Goal: Task Accomplishment & Management: Use online tool/utility

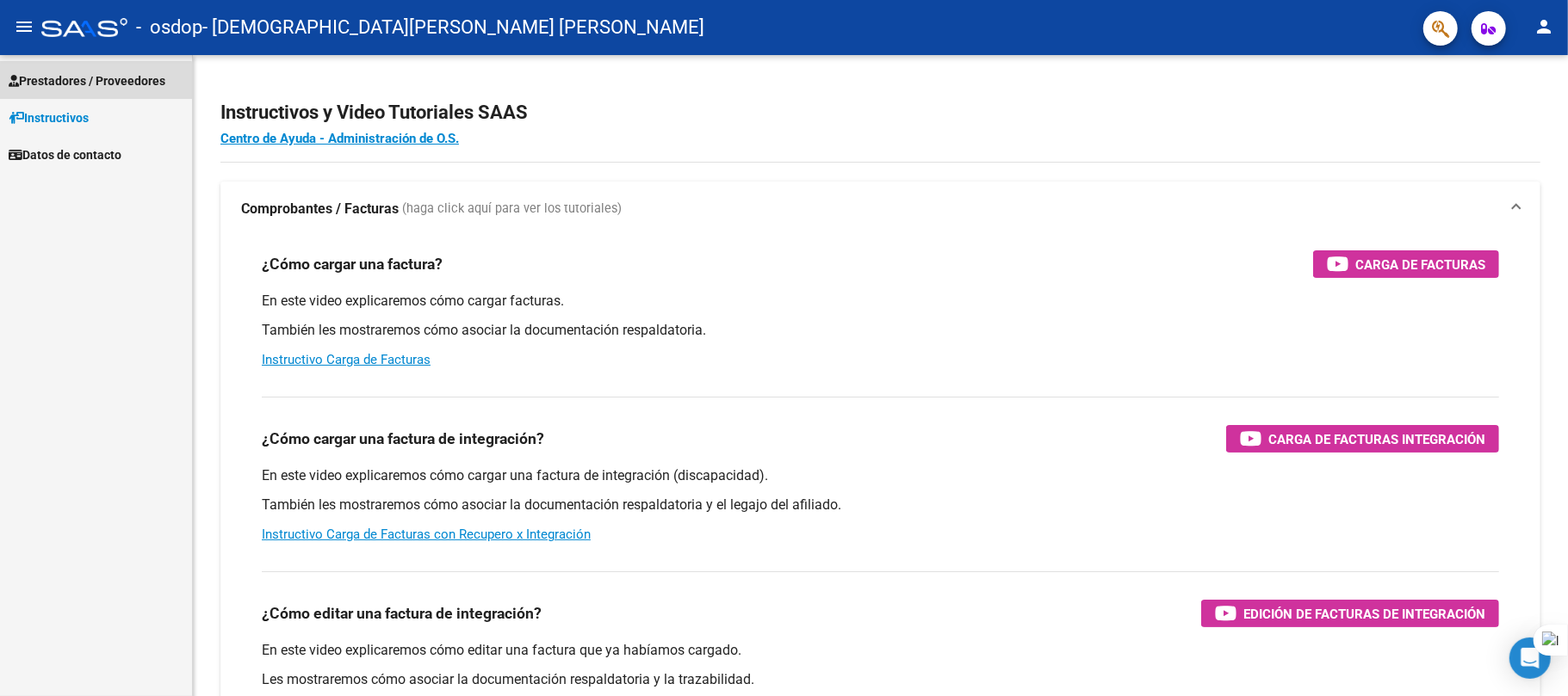
click at [71, 92] on link "Prestadores / Proveedores" at bounding box center [96, 80] width 192 height 37
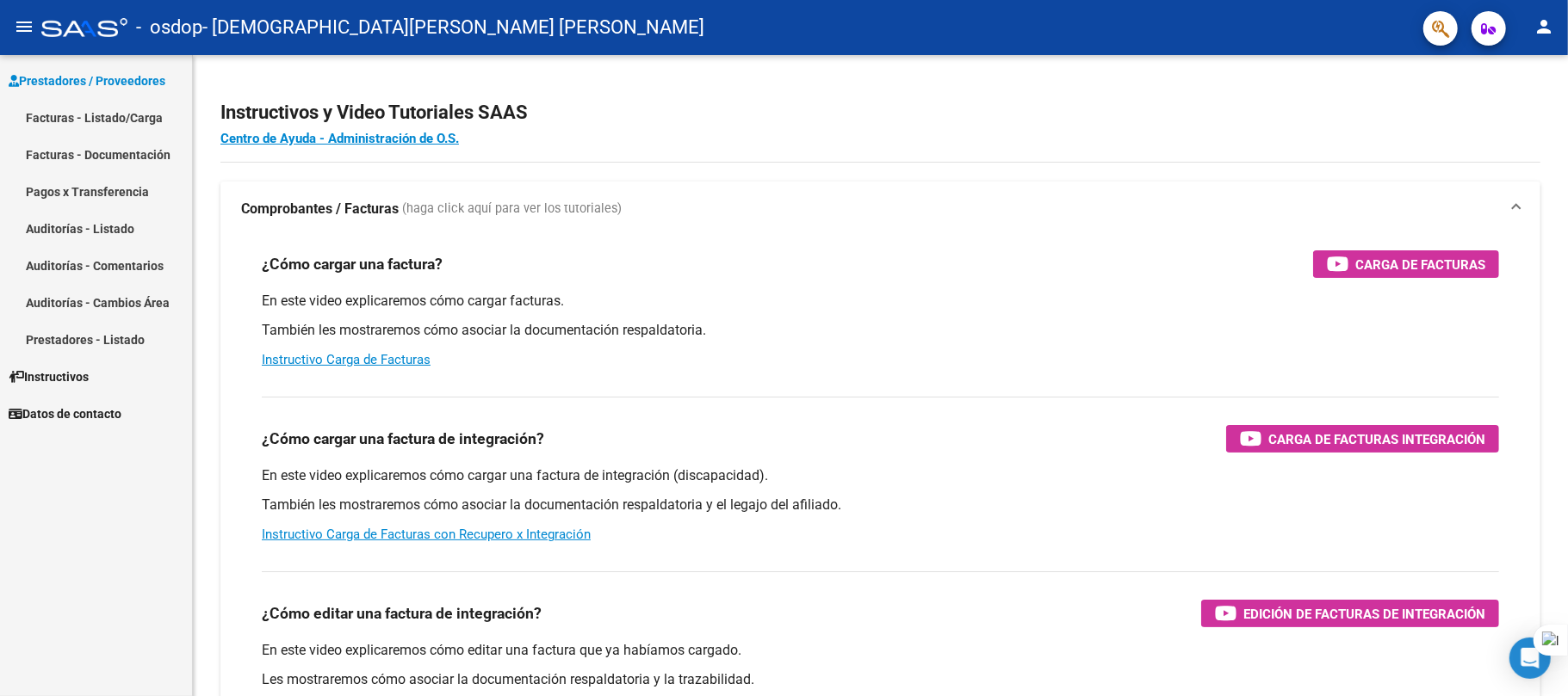
click at [71, 112] on link "Facturas - Listado/Carga" at bounding box center [96, 117] width 192 height 37
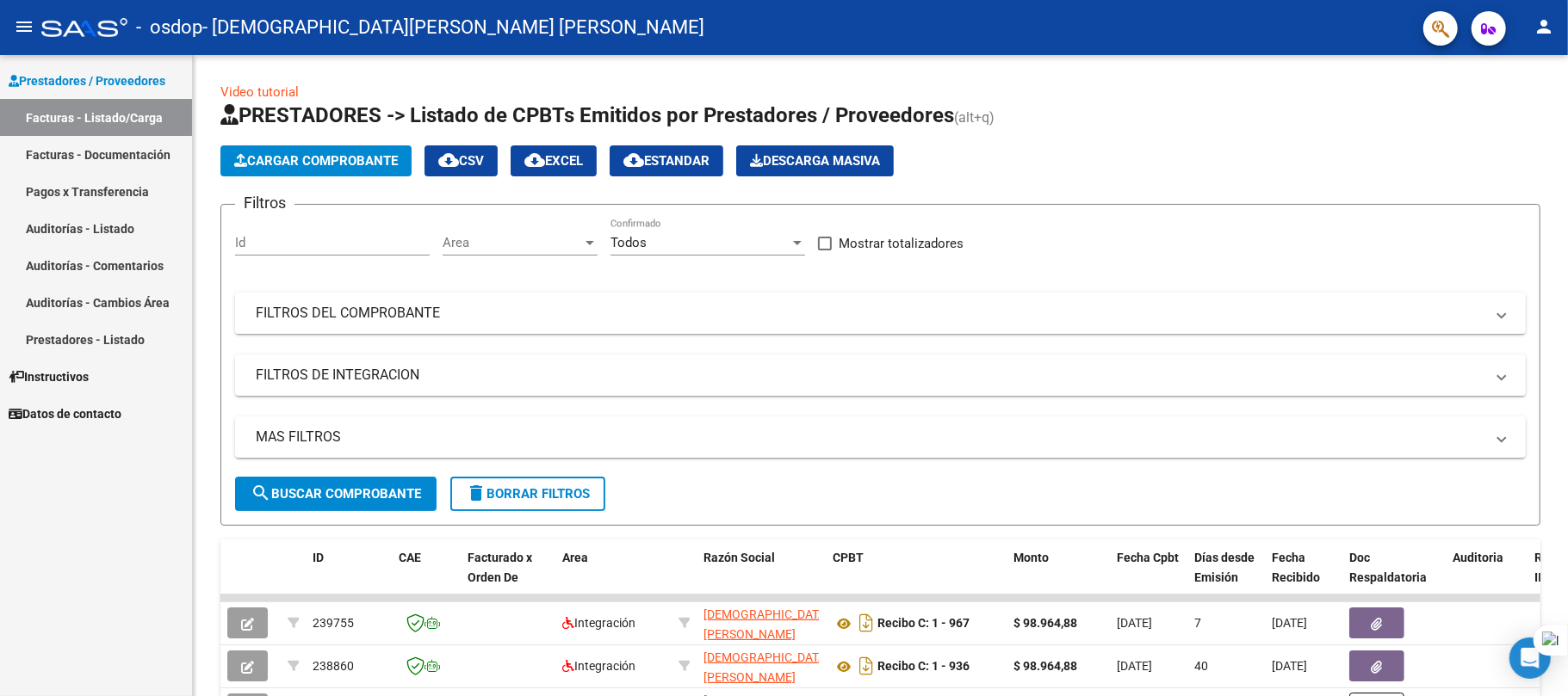
drag, startPoint x: 1567, startPoint y: 210, endPoint x: 1567, endPoint y: 258, distance: 48.0
click at [1567, 258] on div at bounding box center [1567, 348] width 1 height 696
drag, startPoint x: 1567, startPoint y: 401, endPoint x: 1567, endPoint y: 427, distance: 26.0
click at [1567, 427] on div at bounding box center [1567, 348] width 1 height 696
drag, startPoint x: 1567, startPoint y: 417, endPoint x: 1567, endPoint y: 460, distance: 43.0
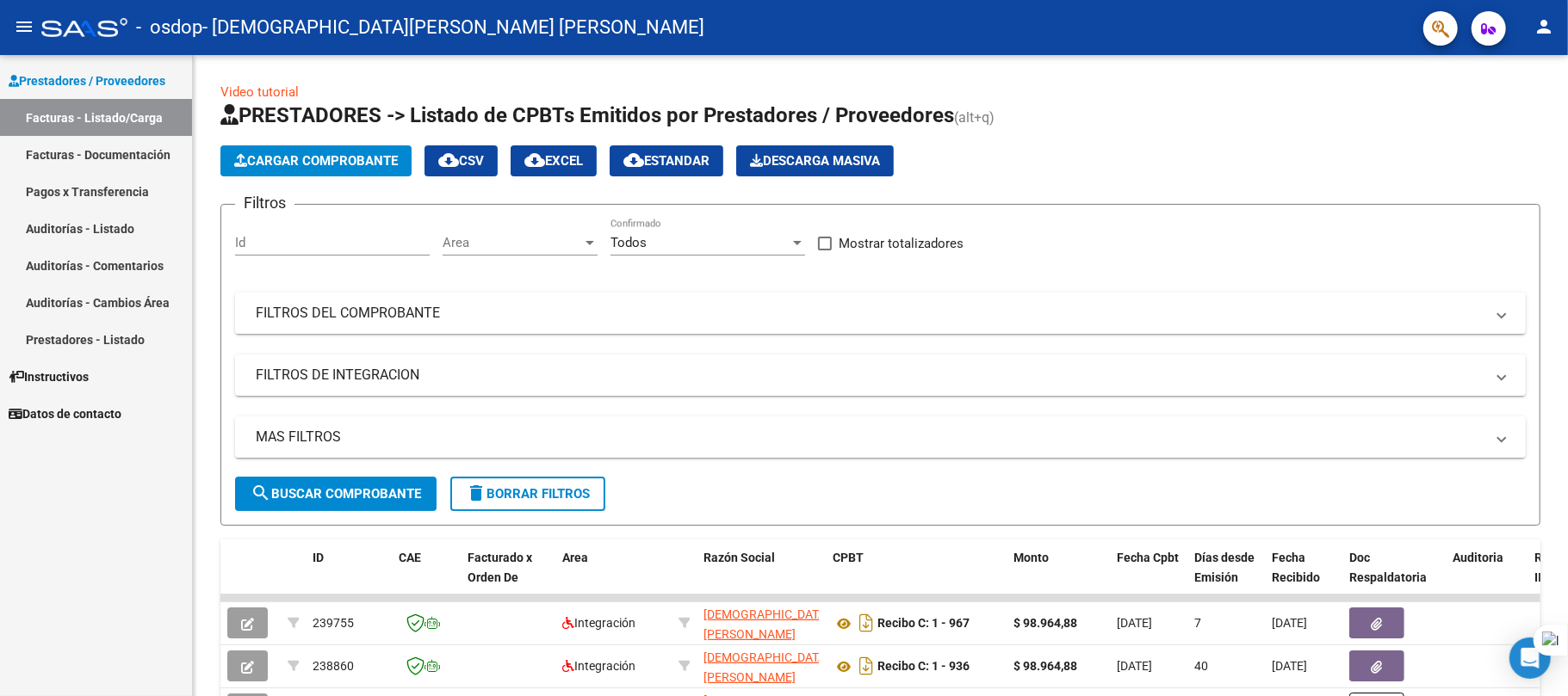
click at [1567, 460] on div at bounding box center [1567, 348] width 1 height 696
drag, startPoint x: 1559, startPoint y: 410, endPoint x: 1559, endPoint y: 443, distance: 33.0
click at [1559, 443] on div "Video tutorial PRESTADORES -> Listado de CPBTs Emitidos por Prestadores / Prove…" at bounding box center [881, 595] width 1375 height 1082
drag, startPoint x: 1567, startPoint y: 417, endPoint x: 1567, endPoint y: 454, distance: 37.0
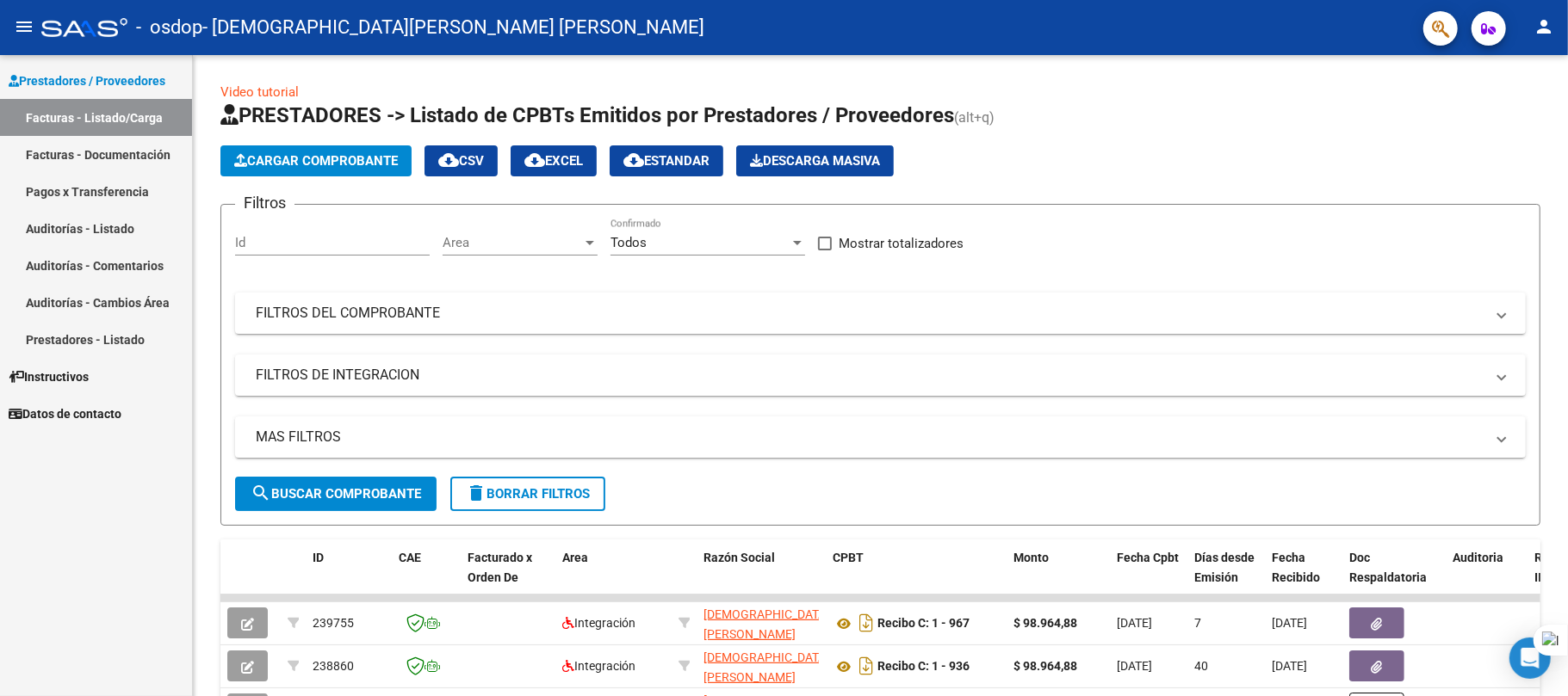
click at [1567, 454] on div at bounding box center [1567, 348] width 1 height 696
drag, startPoint x: 1567, startPoint y: 415, endPoint x: 1564, endPoint y: 479, distance: 64.1
click at [1564, 479] on html "menu - osdop - [PERSON_NAME] [PERSON_NAME] person Prestadores / Proveedores Fac…" at bounding box center [784, 348] width 1568 height 696
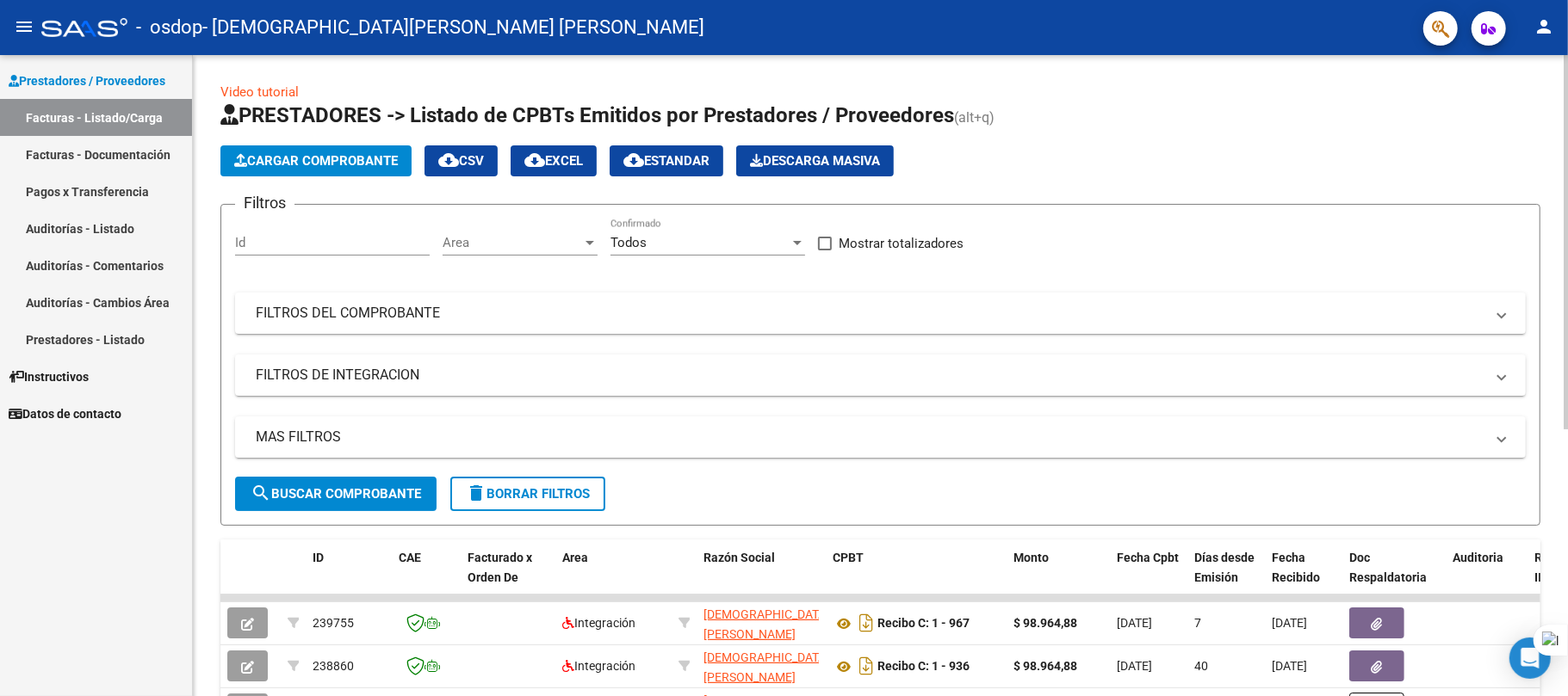
click at [1564, 479] on div at bounding box center [1565, 375] width 4 height 641
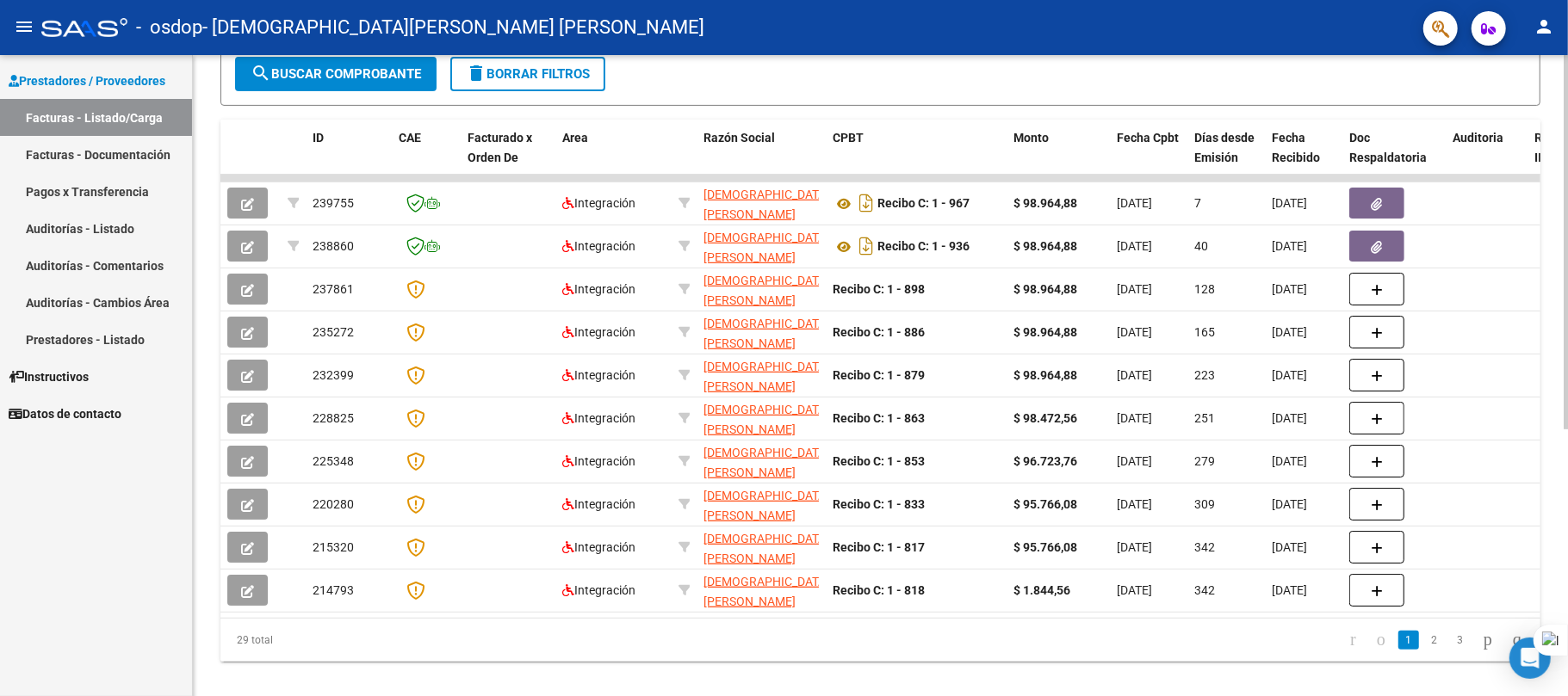
scroll to position [418, 0]
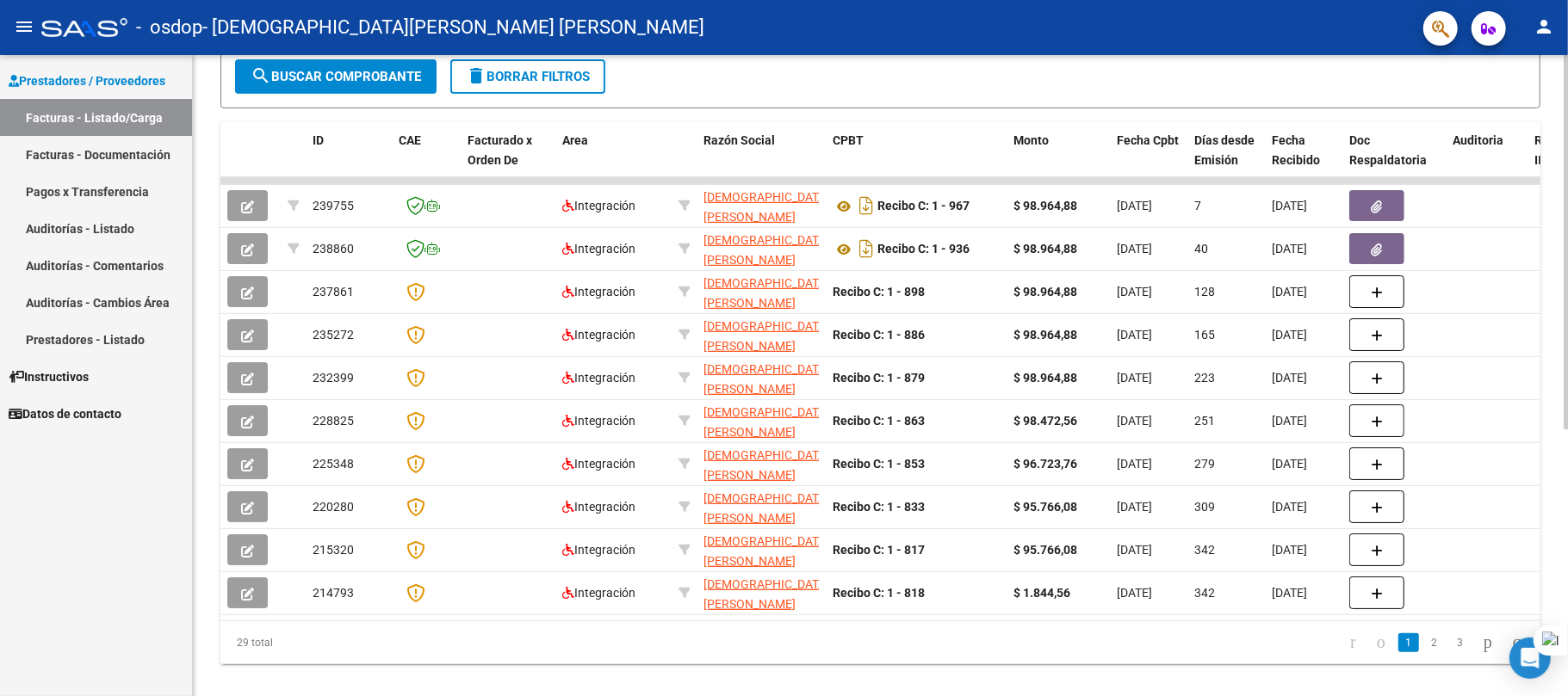
click at [1564, 455] on div at bounding box center [1565, 495] width 4 height 374
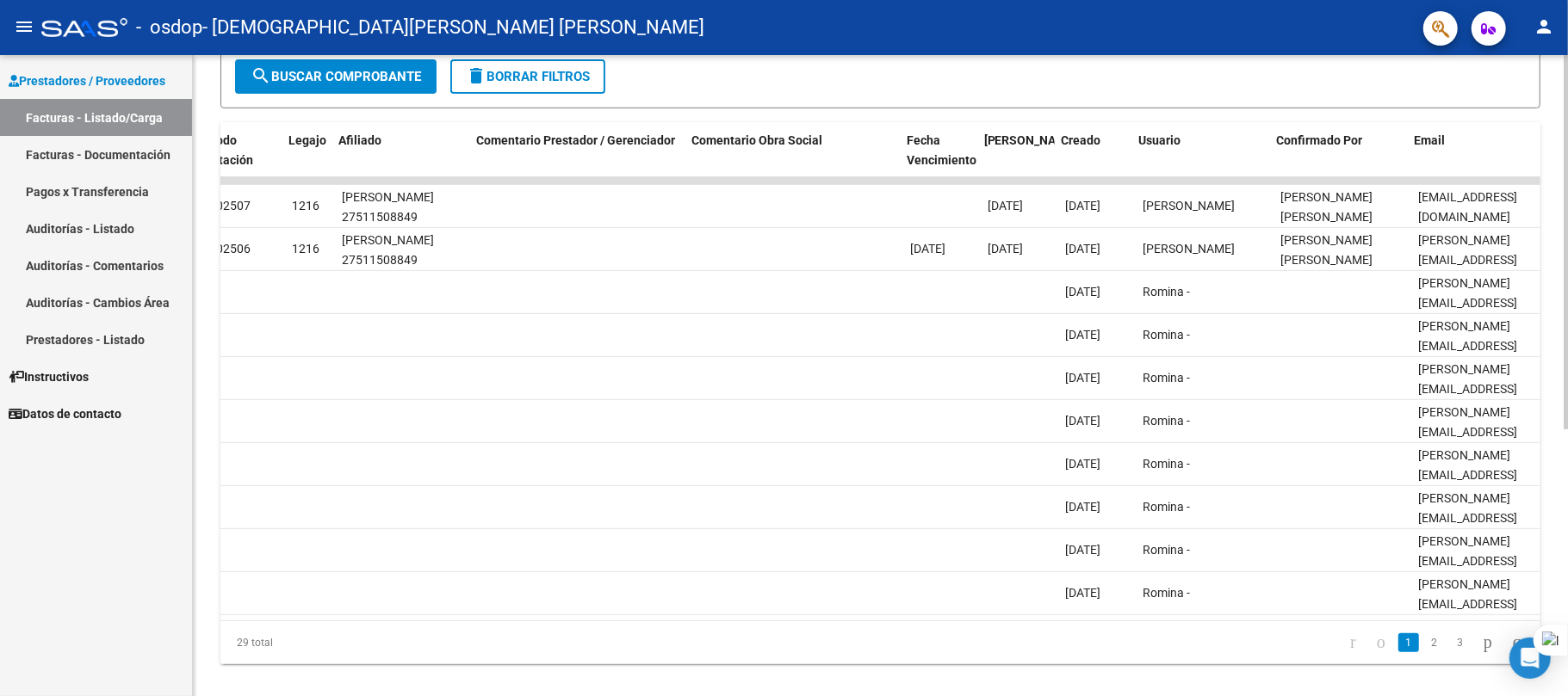
scroll to position [0, 2309]
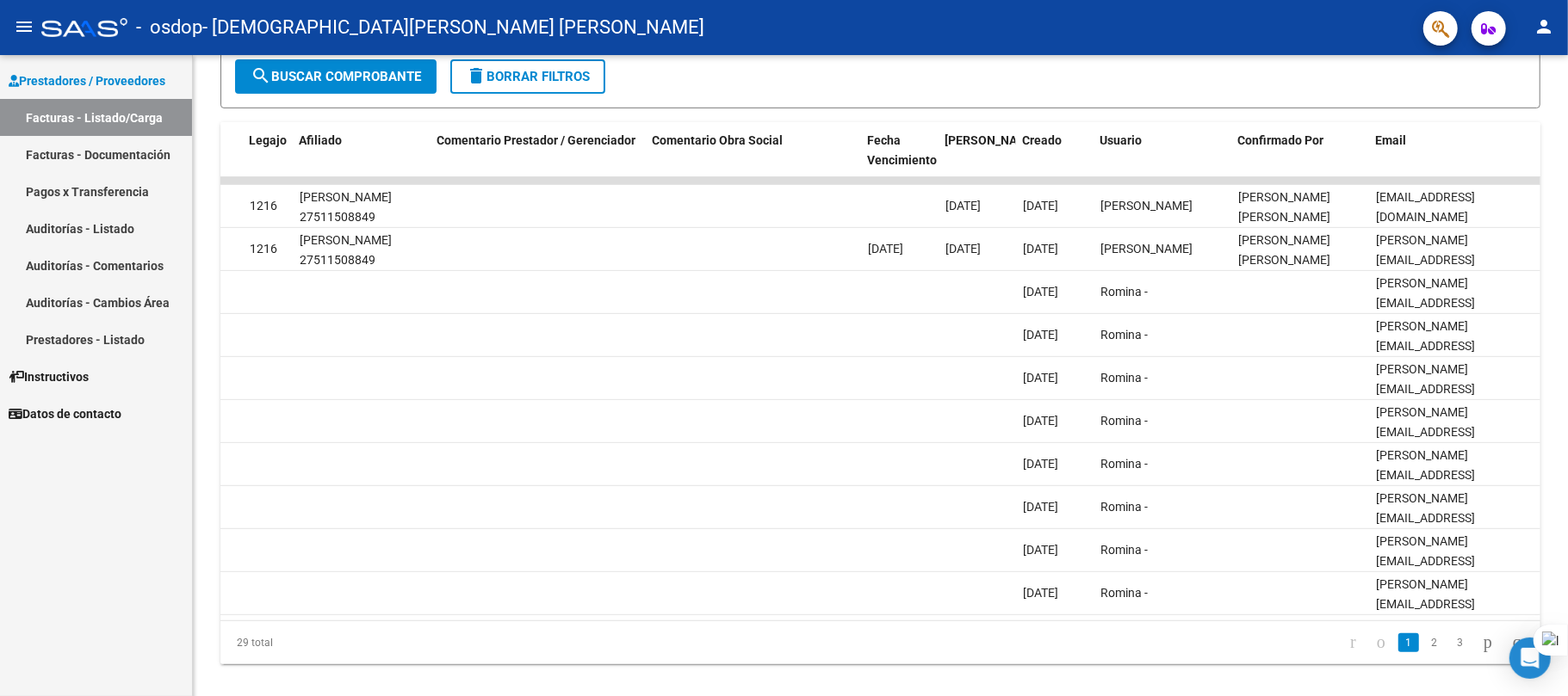
click at [1547, 22] on mat-icon "person" at bounding box center [1544, 26] width 21 height 21
click at [1517, 120] on button "exit_to_app Salir" at bounding box center [1509, 113] width 105 height 41
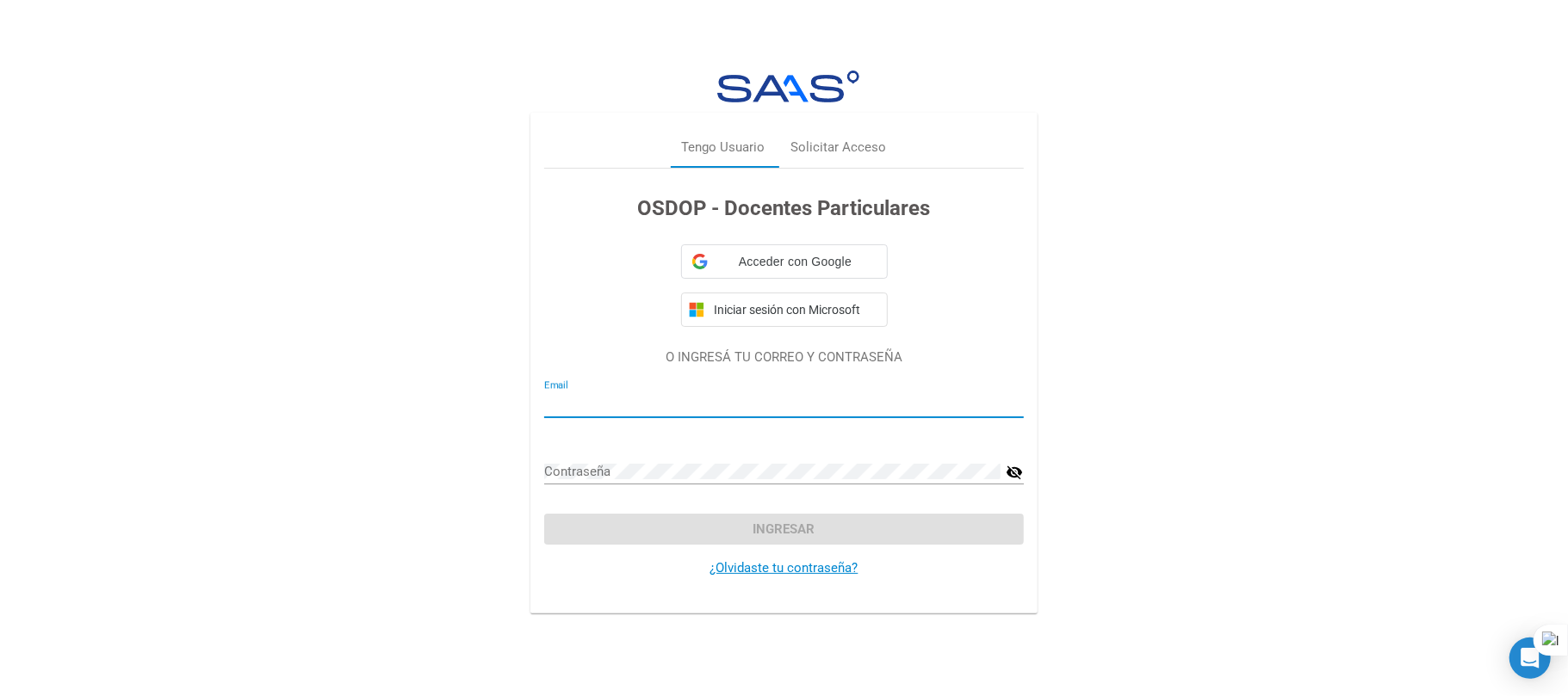
type input "[EMAIL_ADDRESS][DOMAIN_NAME]"
